Goal: Use online tool/utility: Utilize a website feature to perform a specific function

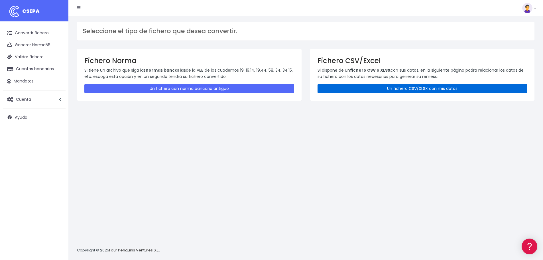
click at [338, 90] on link "Un fichero CSV/XLSX con mis datos" at bounding box center [422, 88] width 210 height 9
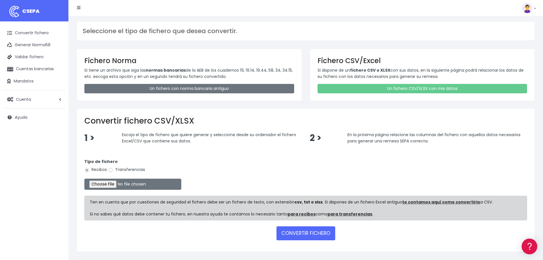
click at [132, 169] on label "Transferencias" at bounding box center [126, 169] width 37 height 6
click at [113, 169] on input "Transferencias" at bounding box center [110, 169] width 5 height 5
radio input "true"
click at [124, 183] on input "file" at bounding box center [132, 183] width 97 height 11
type input "C:\fakepath\Copia de pagos esatur xxi.xlsx"
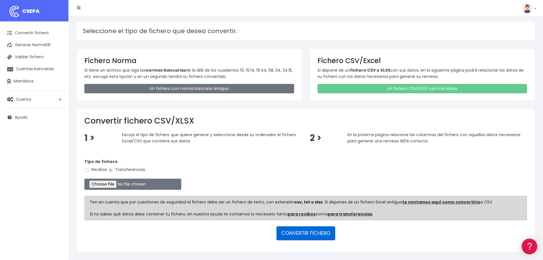
click at [302, 232] on button "CONVERTIR FICHERO" at bounding box center [305, 233] width 59 height 14
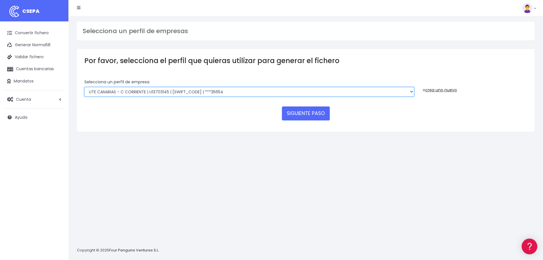
click at [199, 93] on select "INSTITUTO MEDITERRANEO DE ESTUDIOS DE PR | ES91001B53342739 | [SWIFT_CODE] | **…" at bounding box center [249, 92] width 330 height 10
select select "2478"
click at [84, 87] on select "INSTITUTO MEDITERRANEO DE ESTUDIOS DE PR | ES91001B53342739 | [SWIFT_CODE] | **…" at bounding box center [249, 92] width 330 height 10
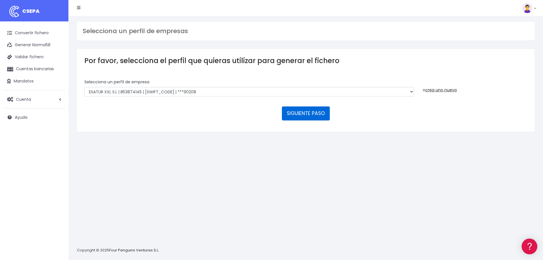
click at [313, 116] on button "SIGUIENTE PASO" at bounding box center [306, 113] width 48 height 14
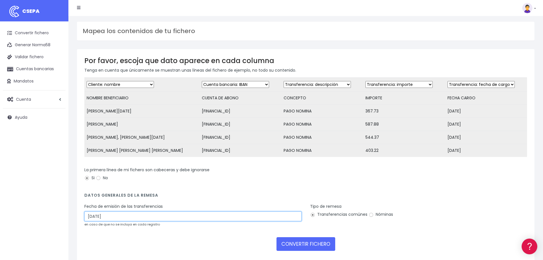
click at [115, 220] on input "18/09/2025" at bounding box center [192, 216] width 217 height 10
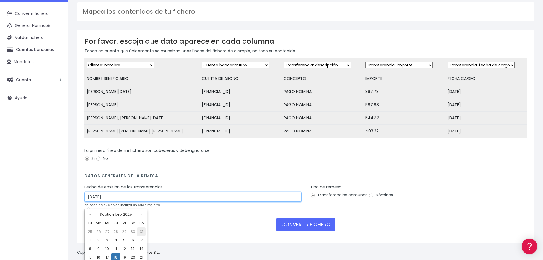
scroll to position [40, 0]
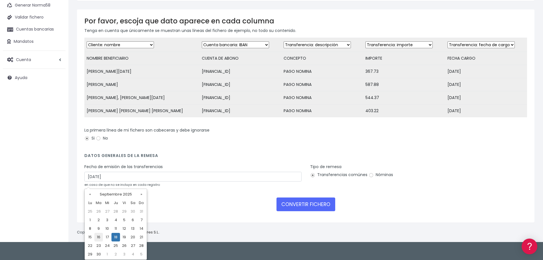
click at [101, 234] on td "16" at bounding box center [98, 236] width 9 height 9
type input "16/09/2025"
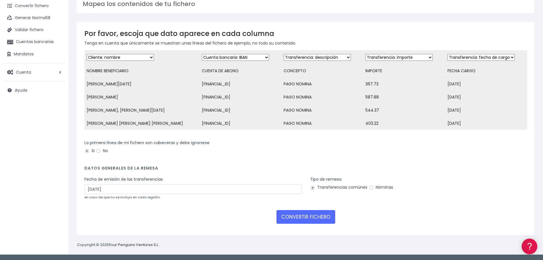
scroll to position [31, 0]
click at [382, 187] on label "Nóminas" at bounding box center [380, 187] width 24 height 6
click at [373, 187] on input "Nóminas" at bounding box center [370, 187] width 5 height 5
radio input "true"
click at [317, 214] on button "CONVERTIR FICHERO" at bounding box center [305, 217] width 59 height 14
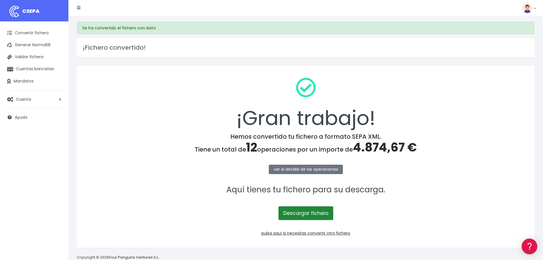
click at [315, 215] on link "Descargar fichero" at bounding box center [305, 213] width 55 height 14
